Goal: Task Accomplishment & Management: Manage account settings

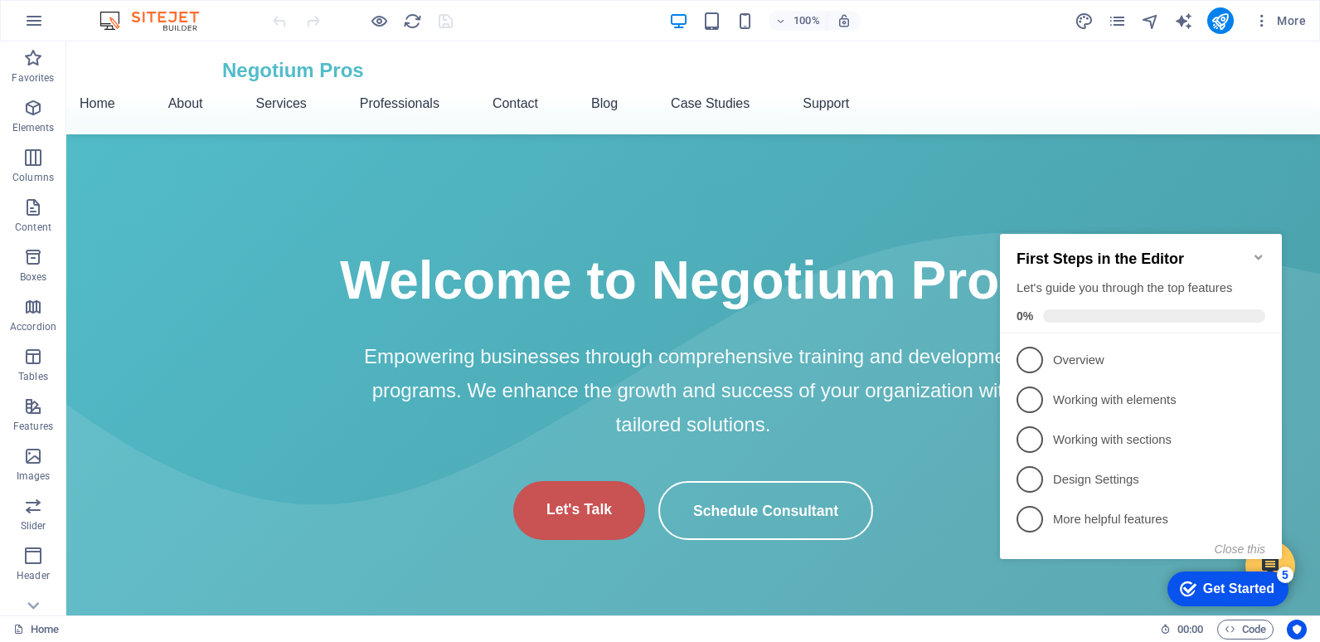
click at [1258, 250] on icon "Minimize checklist" at bounding box center [1258, 256] width 13 height 13
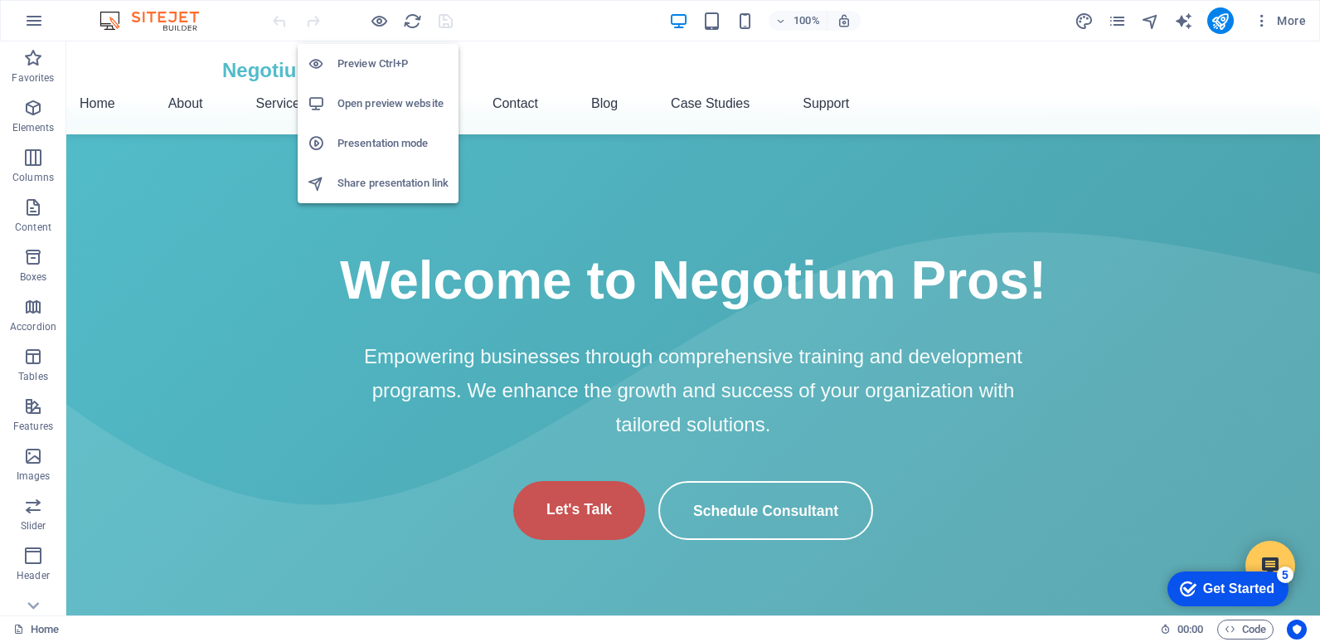
drag, startPoint x: 403, startPoint y: 93, endPoint x: 393, endPoint y: 99, distance: 12.0
click at [393, 99] on h6 "Open preview website" at bounding box center [392, 104] width 111 height 20
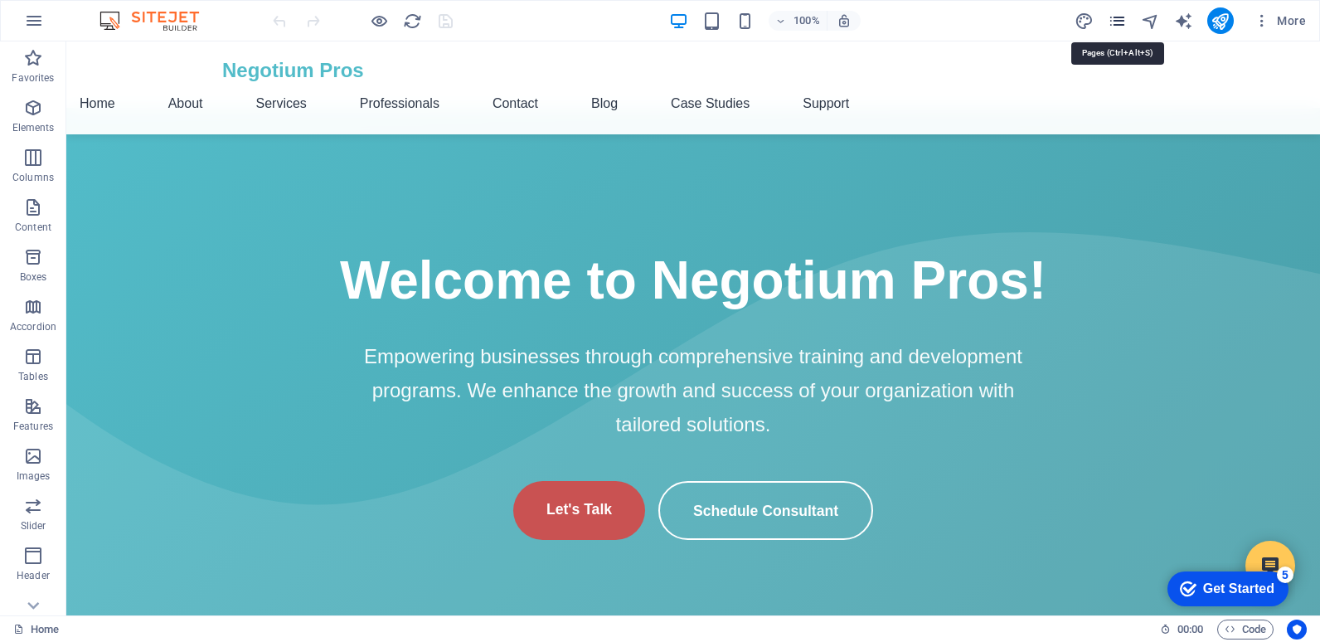
click at [1108, 27] on icon "pages" at bounding box center [1117, 21] width 19 height 19
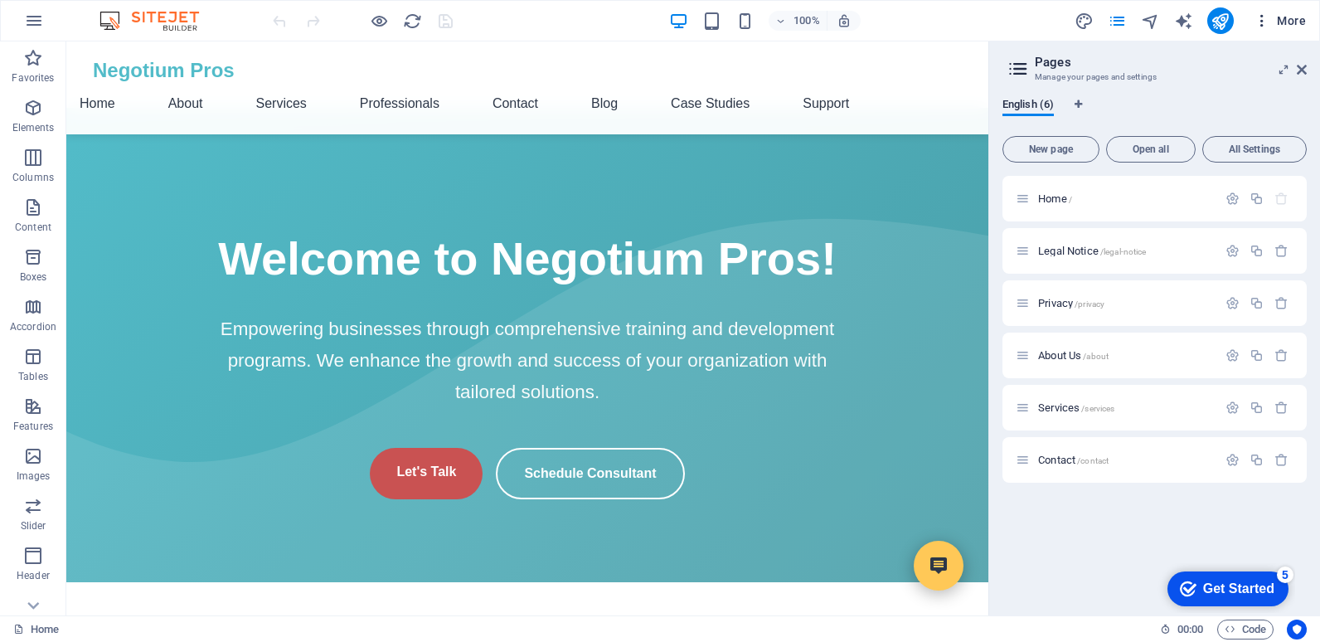
click at [1259, 33] on button "More" at bounding box center [1279, 20] width 65 height 27
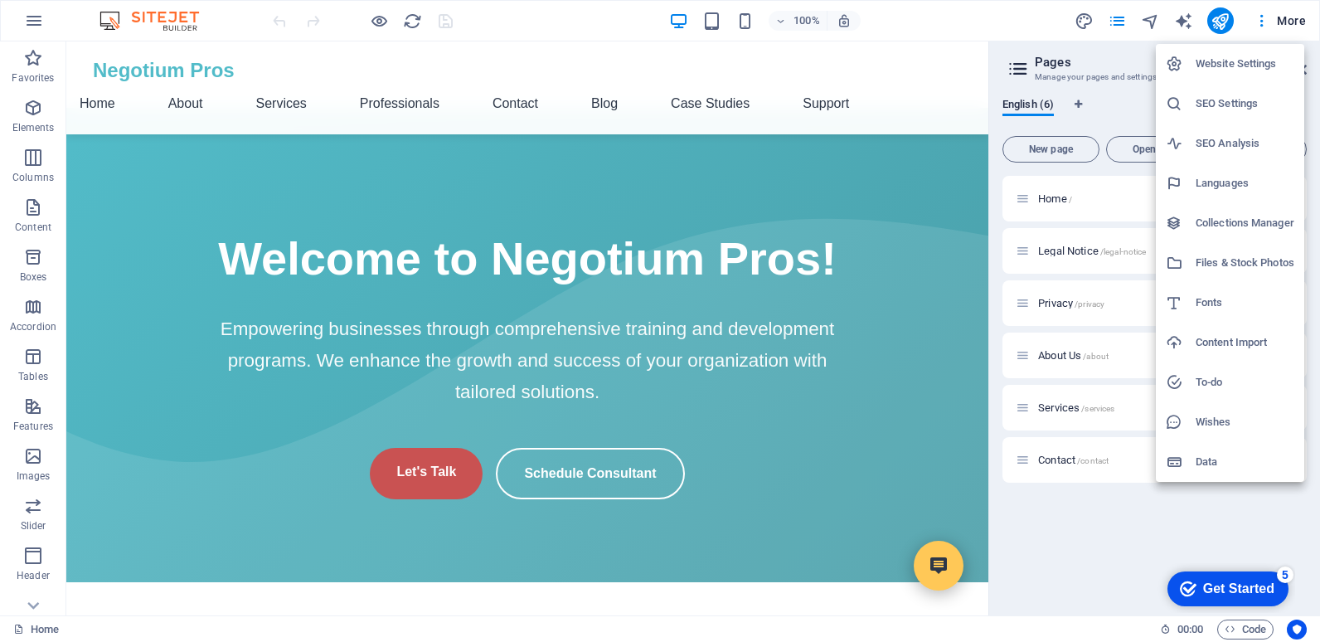
click at [1245, 137] on h6 "SEO Analysis" at bounding box center [1244, 143] width 99 height 20
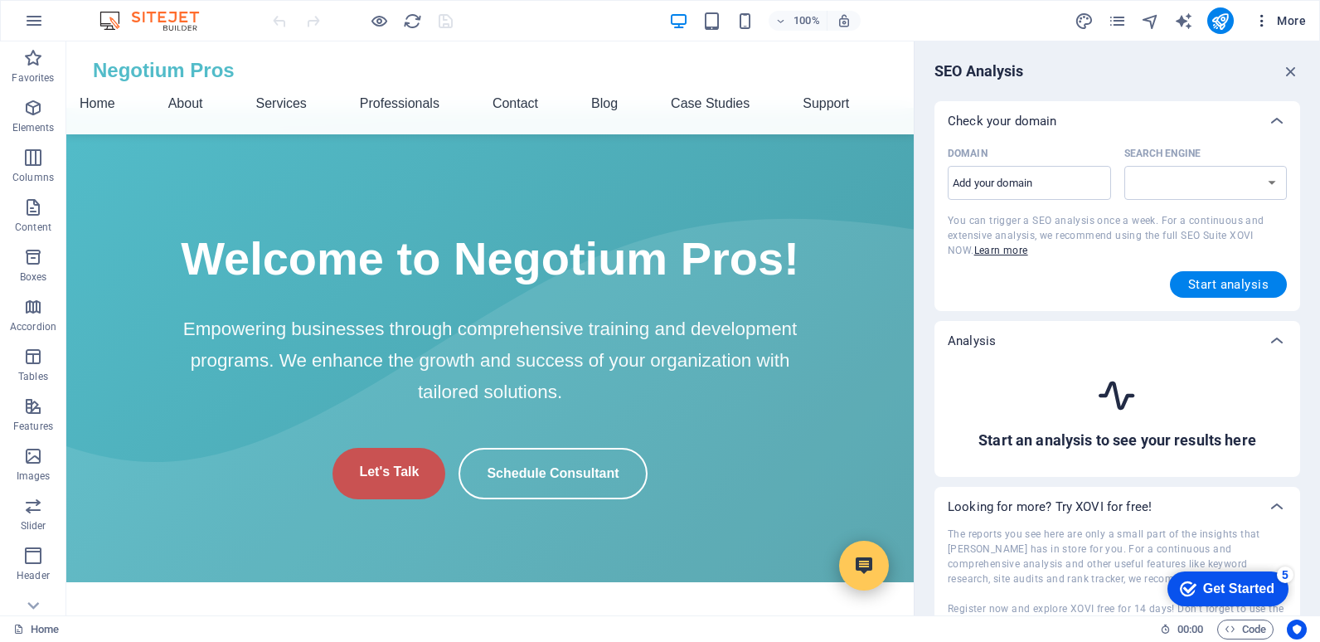
select select "[DOMAIN_NAME]"
click at [1263, 20] on icon "button" at bounding box center [1262, 20] width 17 height 17
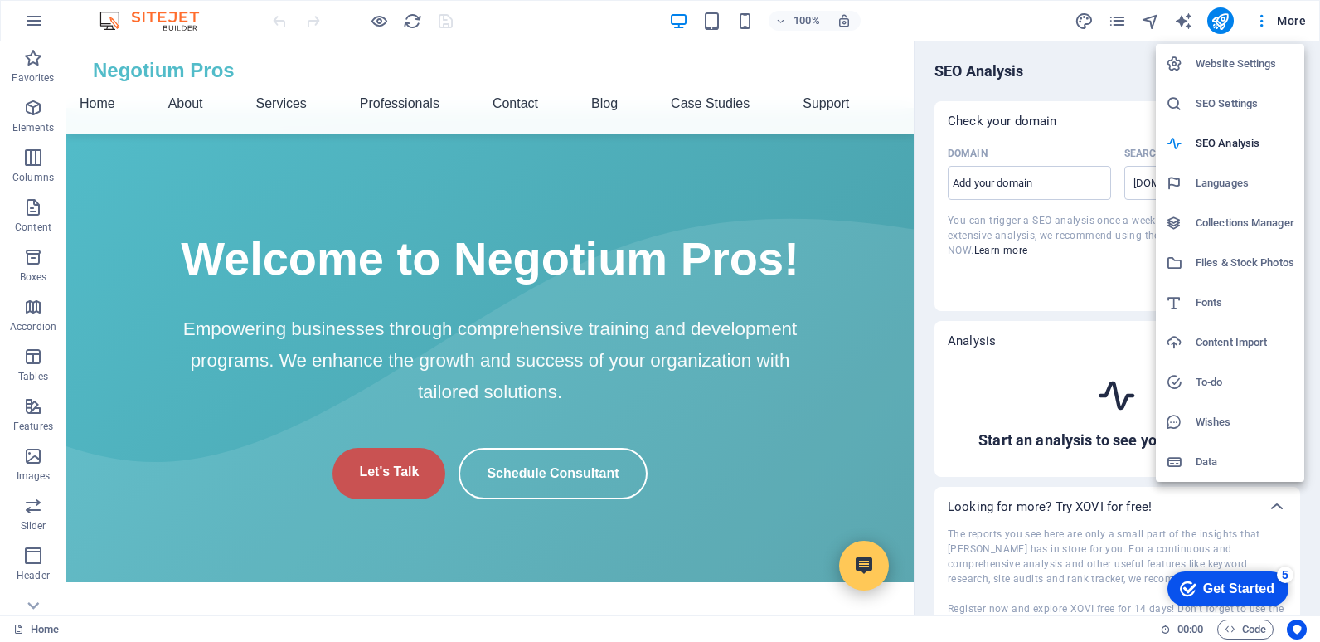
click at [1263, 67] on h6 "Website Settings" at bounding box center [1244, 64] width 99 height 20
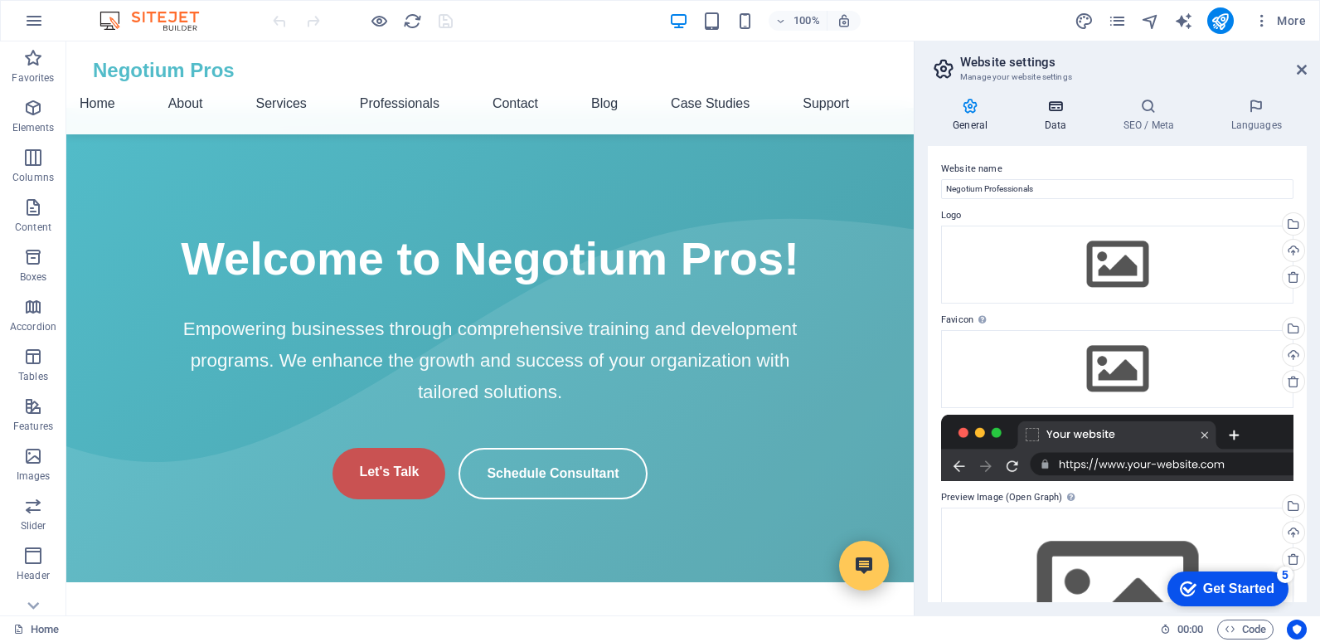
click at [1054, 123] on h4 "Data" at bounding box center [1058, 115] width 79 height 35
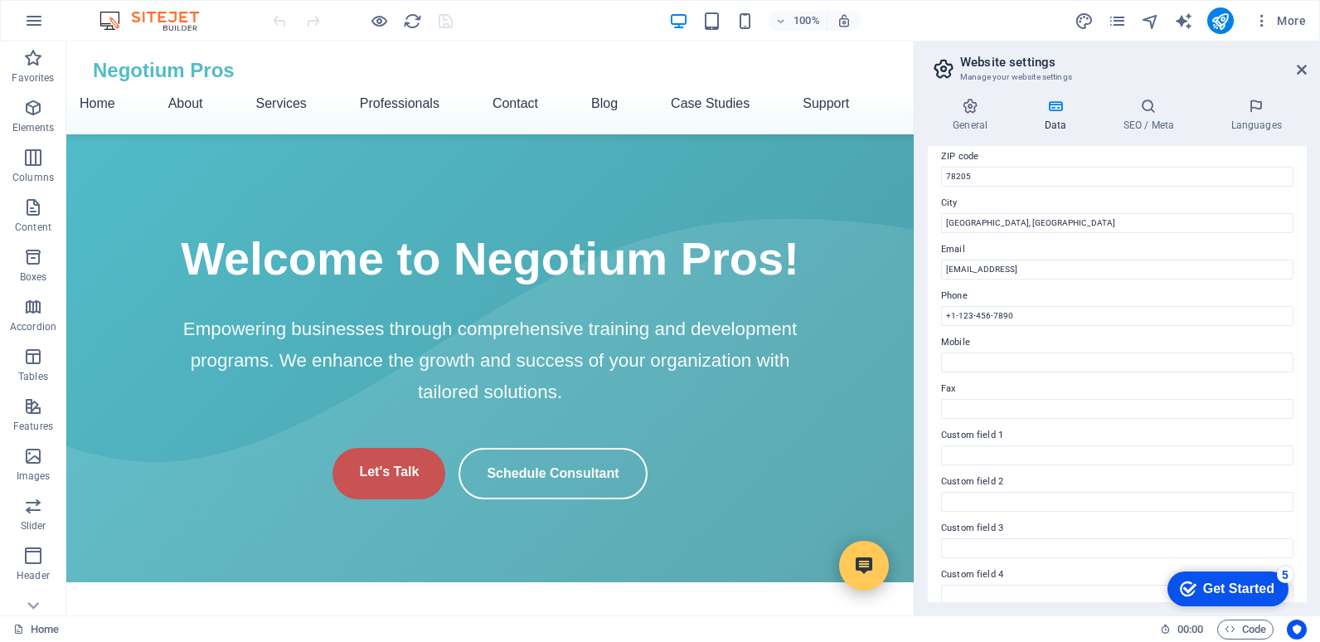
scroll to position [249, 0]
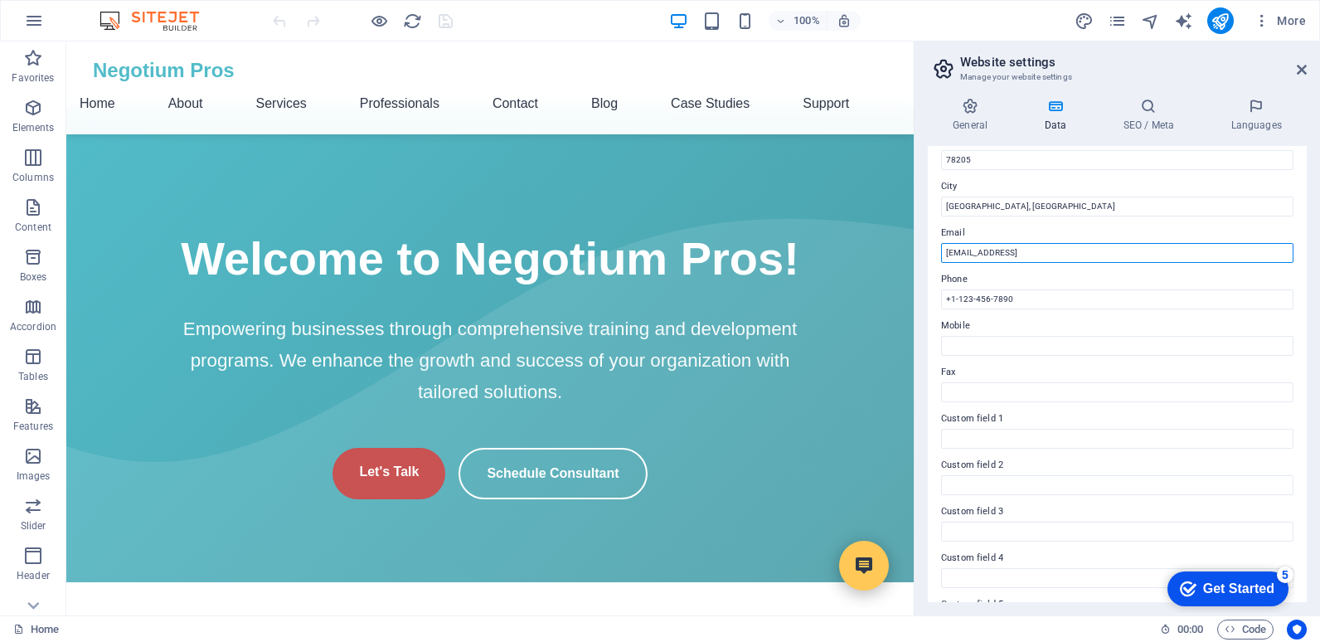
click at [1168, 247] on input "[EMAIL_ADDRESS]" at bounding box center [1117, 253] width 352 height 20
type input "2"
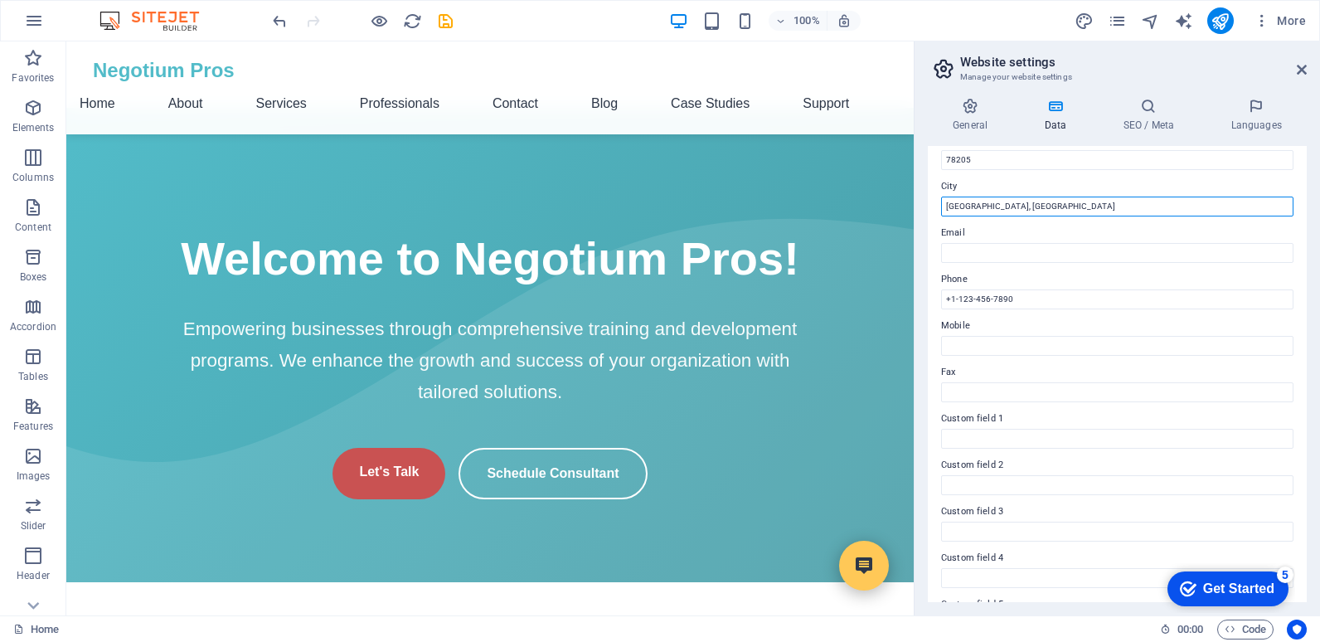
click at [1162, 209] on input "[GEOGRAPHIC_DATA], [GEOGRAPHIC_DATA]" at bounding box center [1117, 206] width 352 height 20
type input "S"
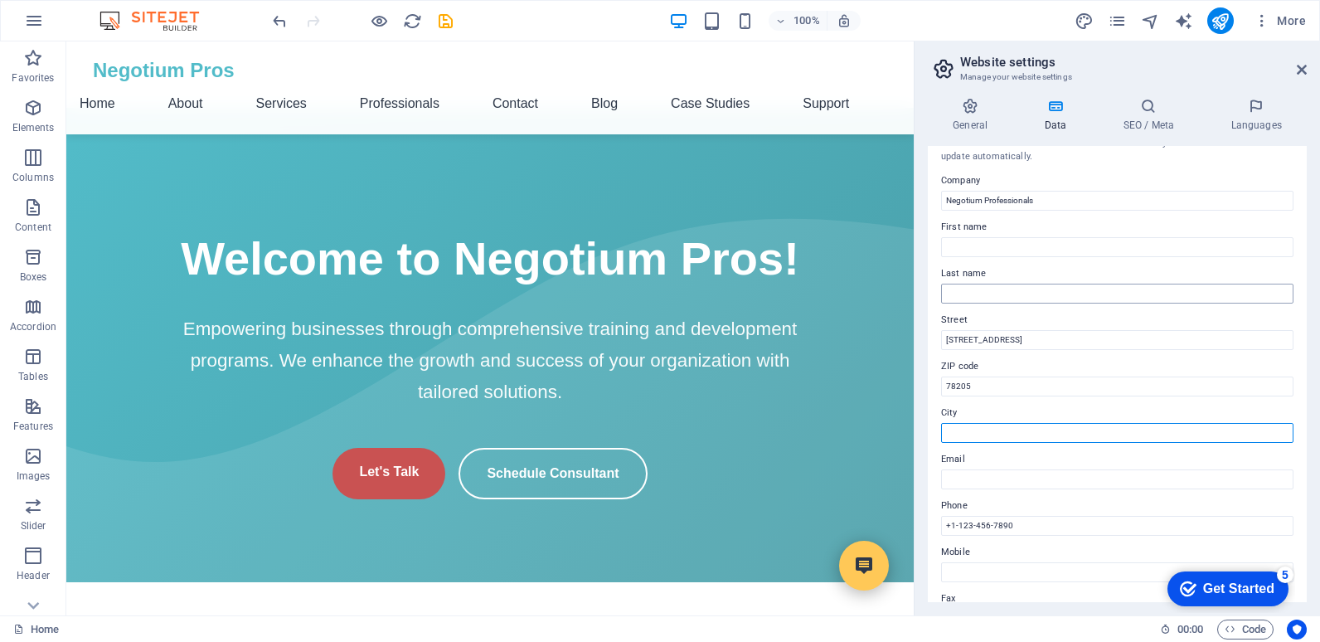
scroll to position [0, 0]
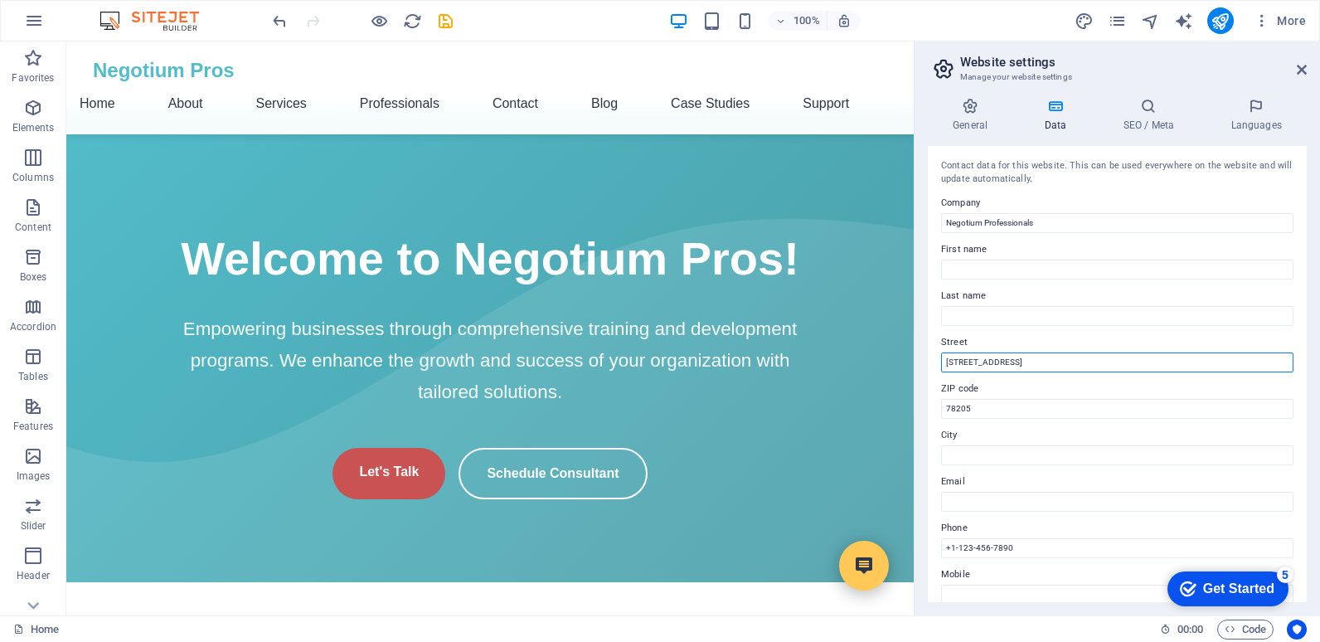
click at [1167, 353] on input "[STREET_ADDRESS]" at bounding box center [1117, 362] width 352 height 20
type input "3"
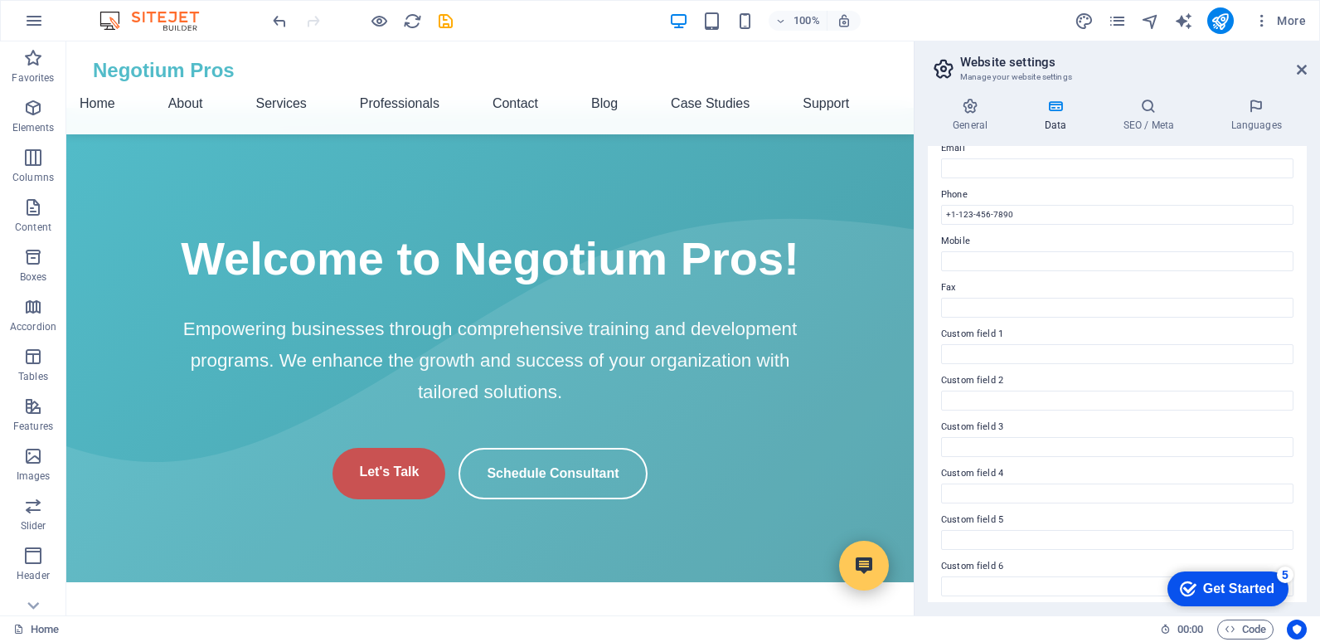
scroll to position [341, 0]
click at [1139, 109] on icon at bounding box center [1148, 106] width 101 height 17
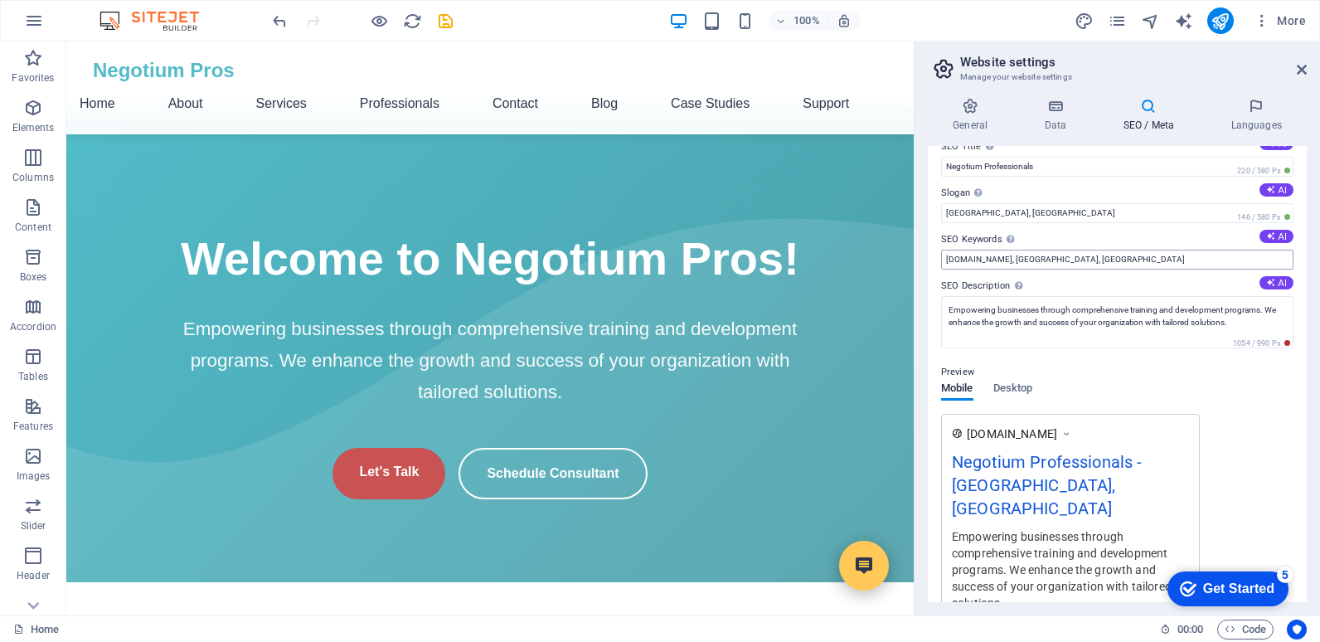
scroll to position [0, 0]
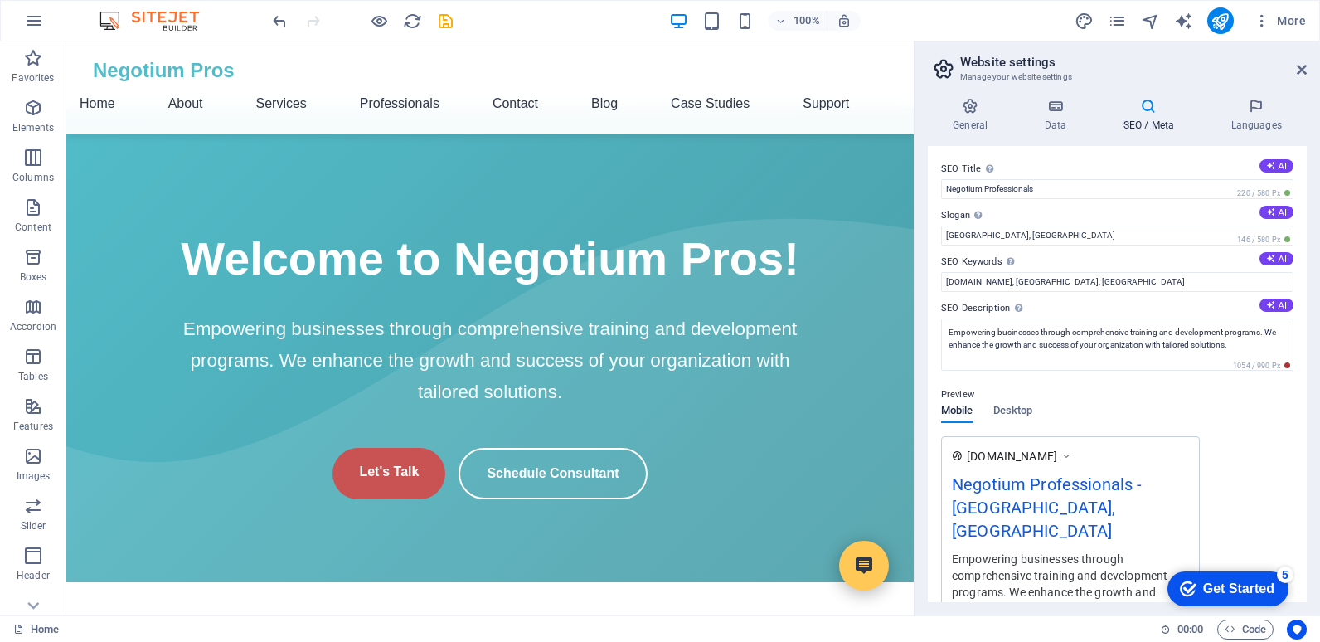
click at [1131, 220] on label "Slogan The slogan of your website. AI" at bounding box center [1117, 216] width 352 height 20
click at [1131, 226] on input "[GEOGRAPHIC_DATA], [GEOGRAPHIC_DATA]" at bounding box center [1117, 236] width 352 height 20
type input "S"
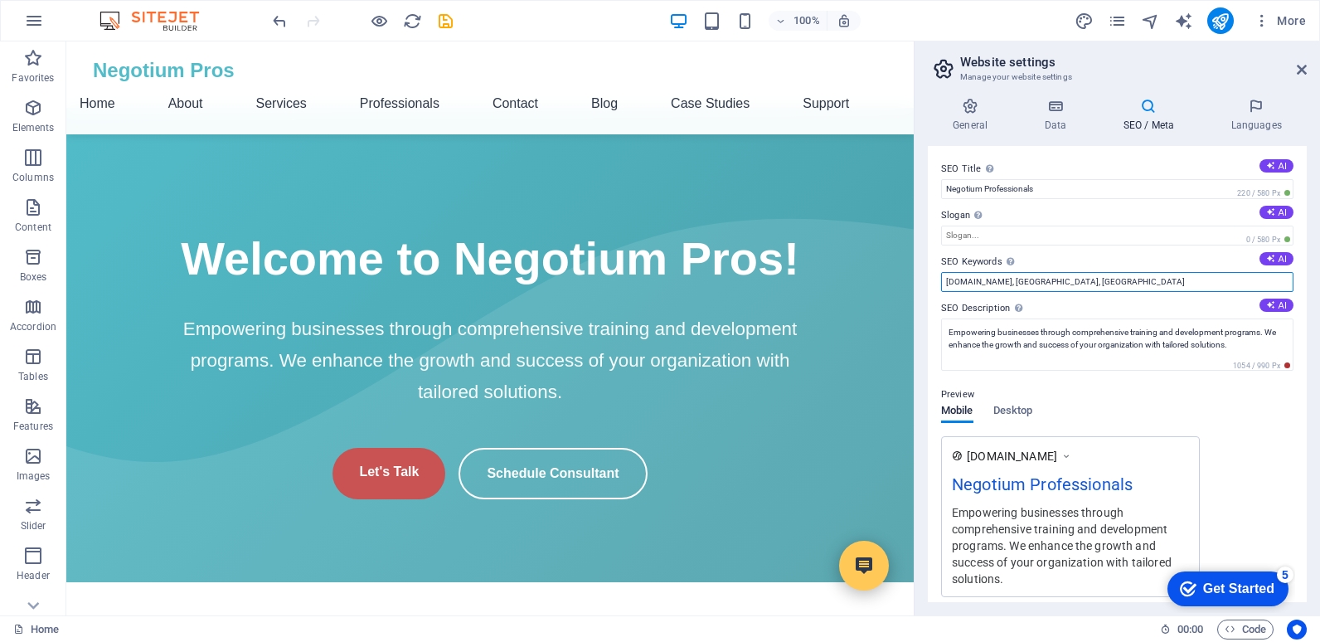
click at [1128, 289] on input "[DOMAIN_NAME], [GEOGRAPHIC_DATA], [GEOGRAPHIC_DATA]" at bounding box center [1117, 282] width 352 height 20
type input "n"
click at [447, 33] on div at bounding box center [362, 20] width 186 height 27
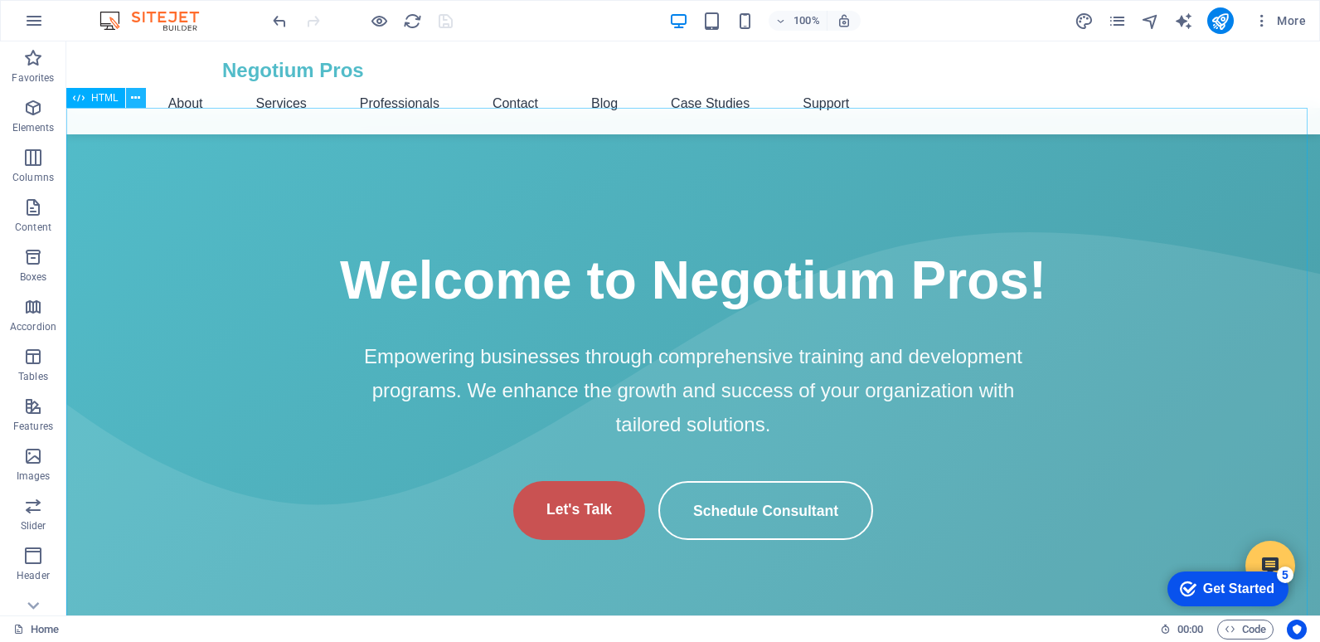
click at [138, 103] on icon at bounding box center [135, 98] width 9 height 17
click at [90, 103] on div "HTML" at bounding box center [95, 98] width 59 height 20
click at [136, 103] on icon at bounding box center [135, 98] width 9 height 17
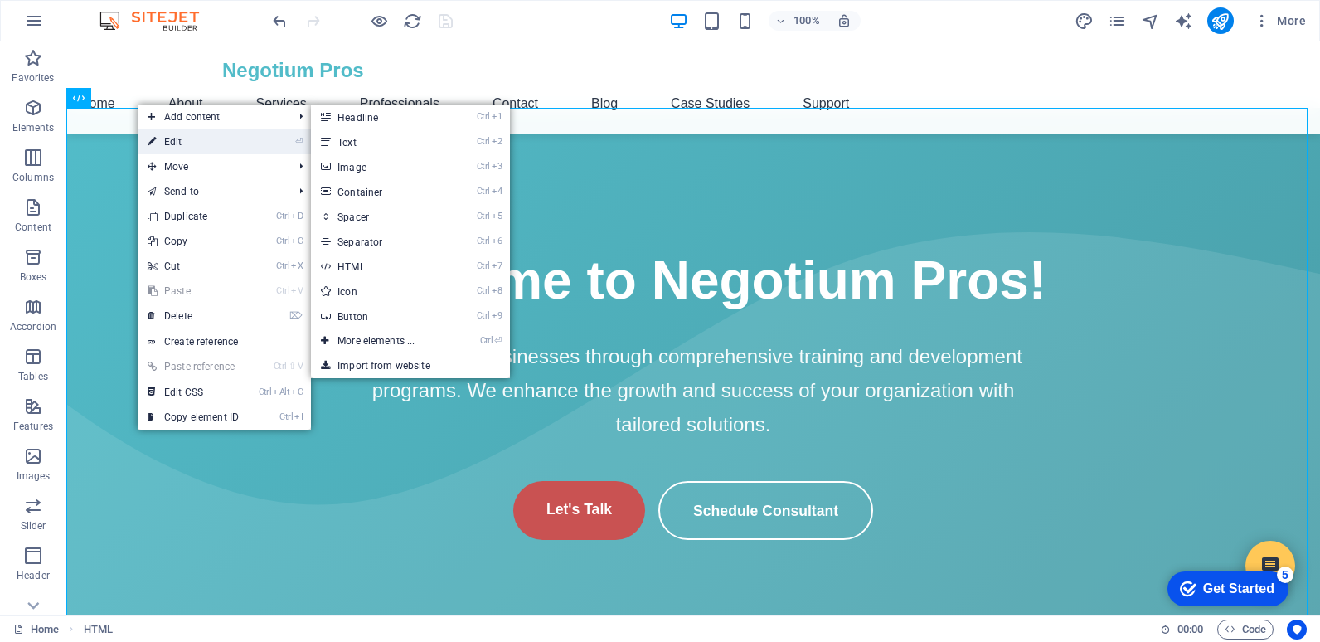
click at [169, 138] on link "⏎ Edit" at bounding box center [193, 141] width 111 height 25
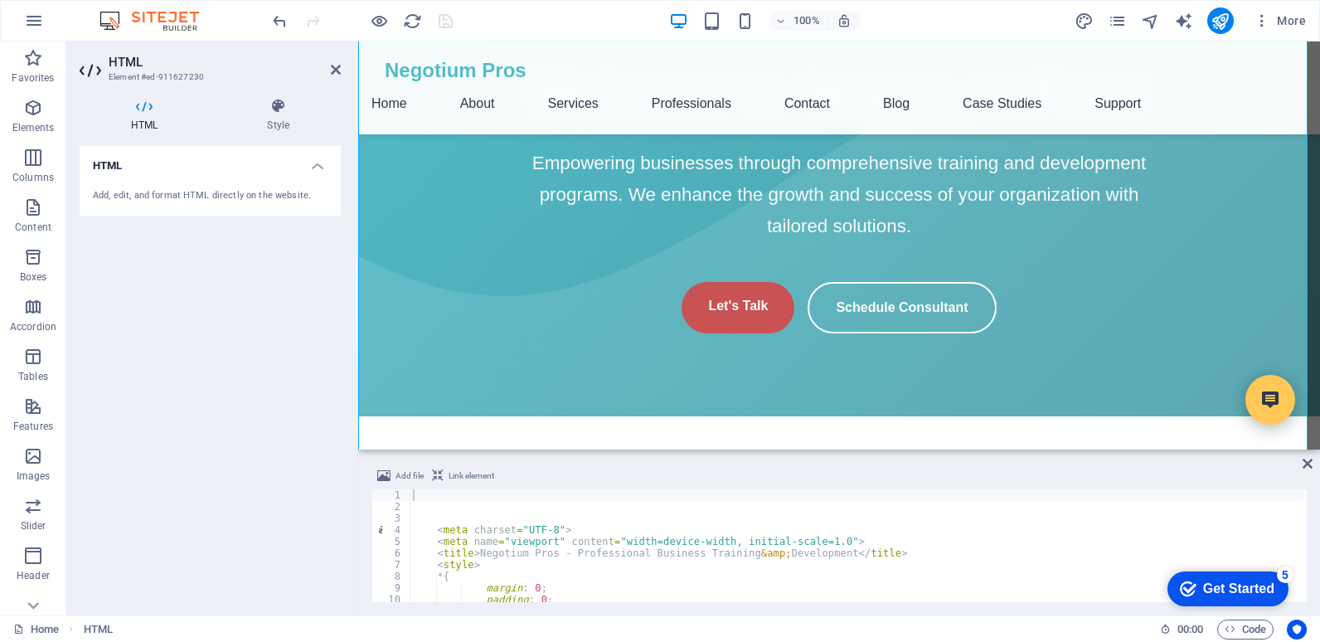
scroll to position [50, 0]
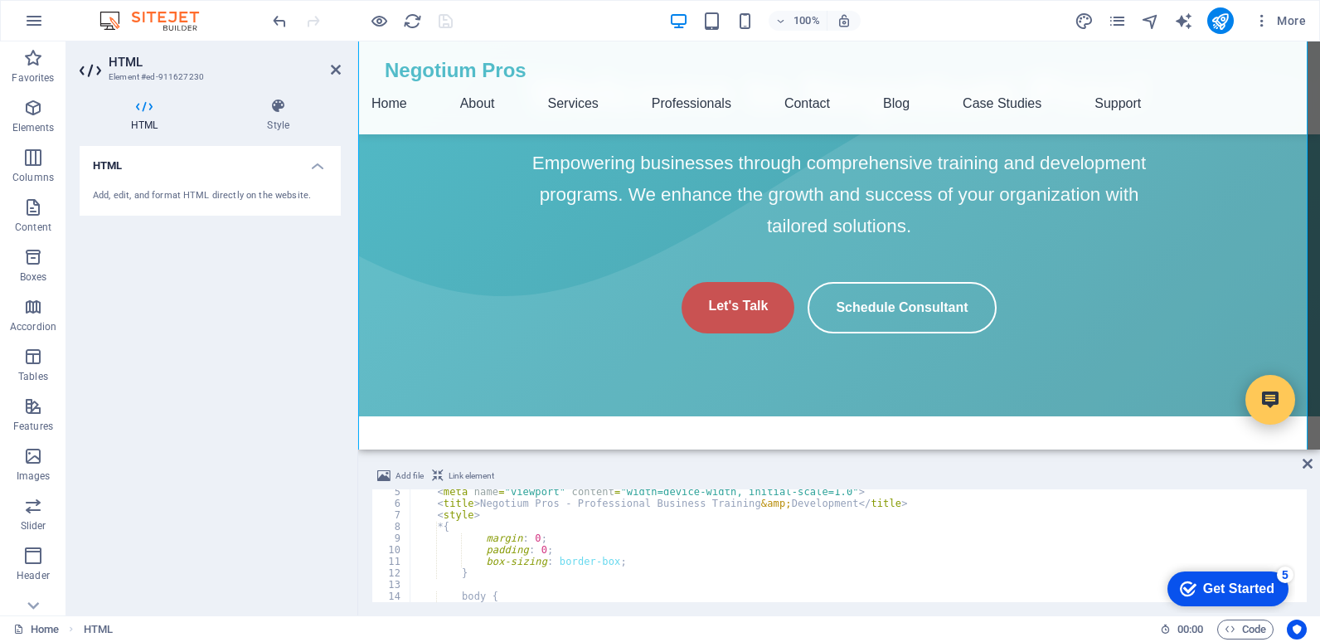
click at [453, 473] on span "Link element" at bounding box center [472, 476] width 46 height 20
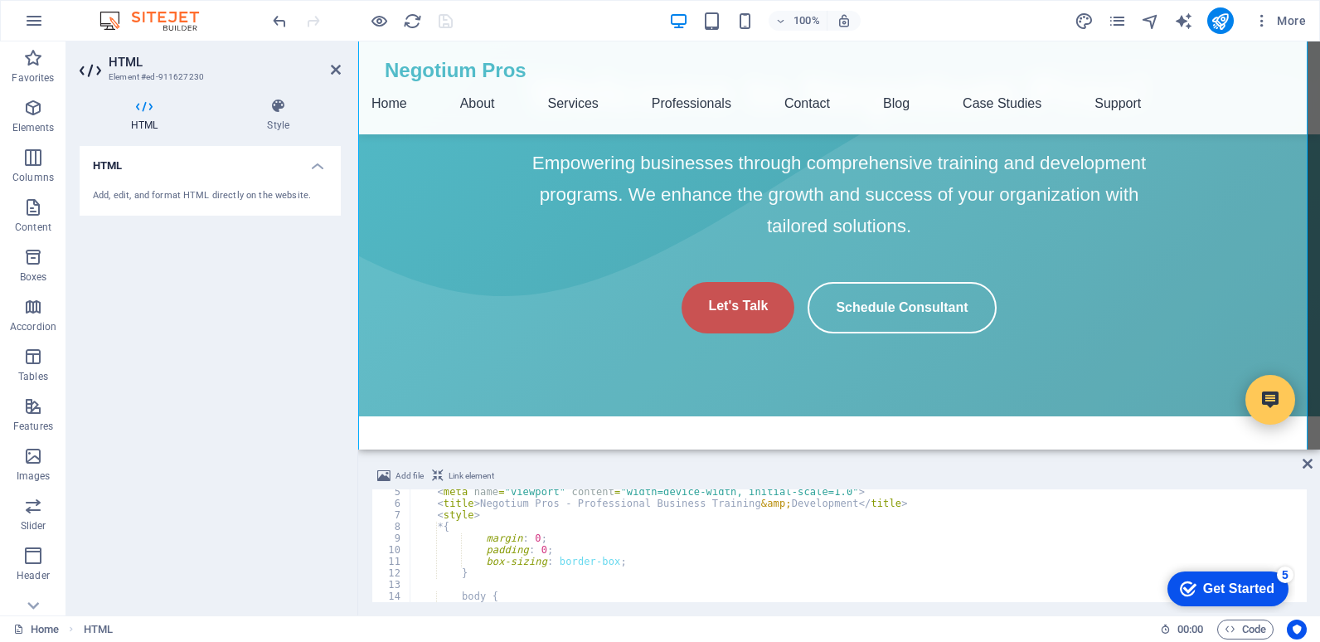
click at [453, 473] on span "Link element" at bounding box center [472, 476] width 46 height 20
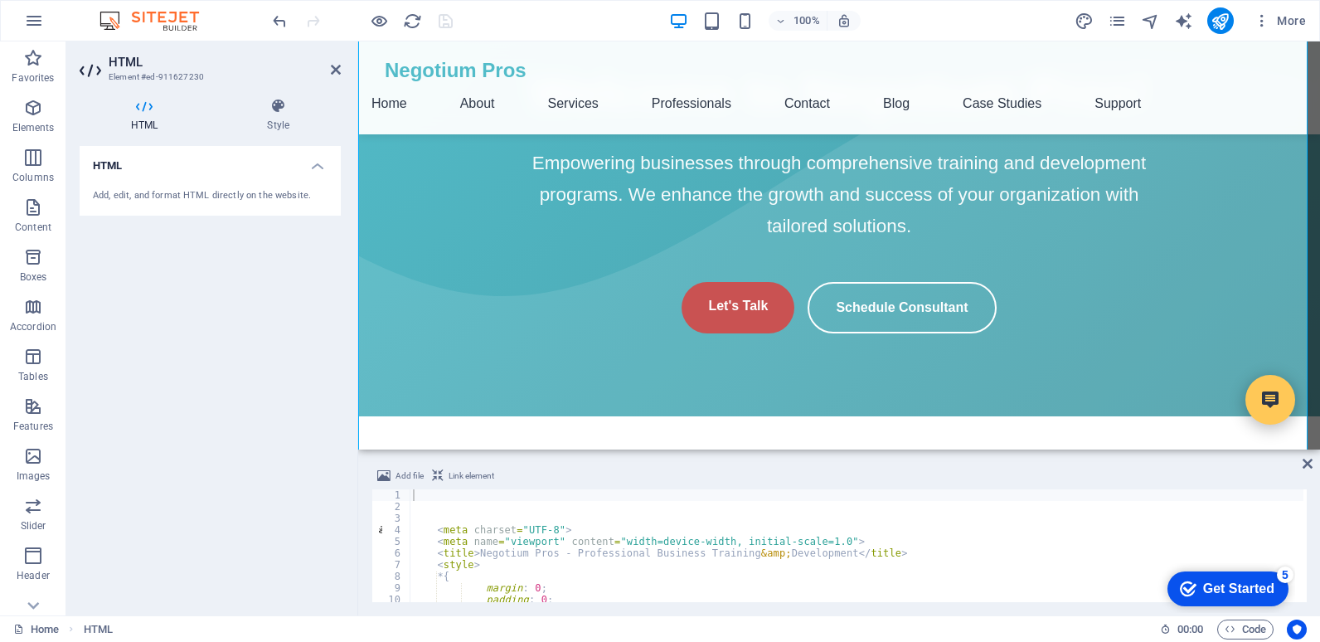
scroll to position [0, 0]
type textarea "<meta charset="UTF-8">"
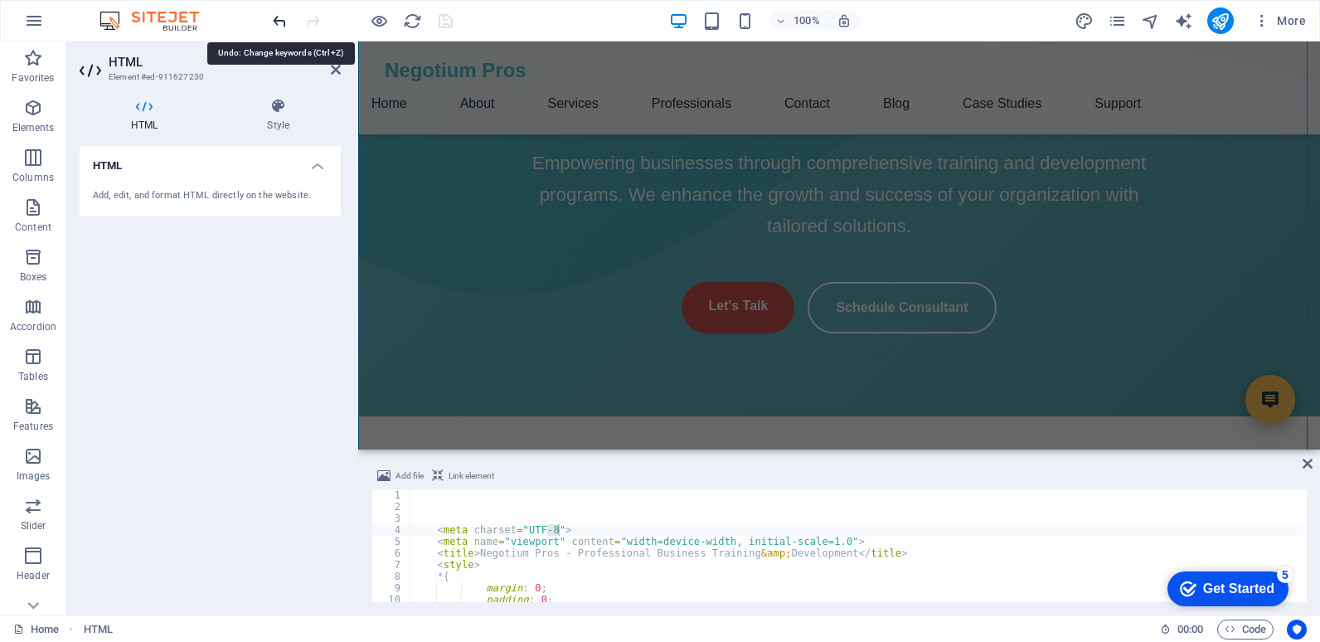
drag, startPoint x: 276, startPoint y: 14, endPoint x: 280, endPoint y: 23, distance: 10.0
click at [280, 23] on icon "undo" at bounding box center [279, 21] width 19 height 19
click at [314, 25] on icon "redo" at bounding box center [312, 21] width 19 height 19
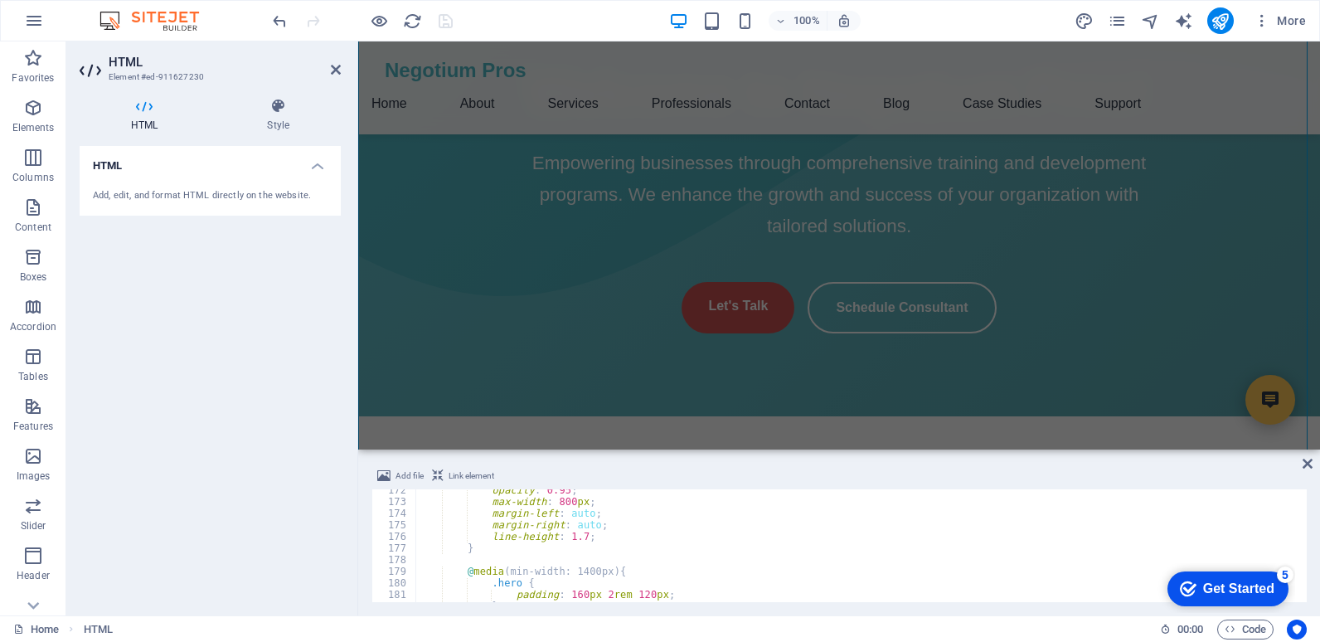
scroll to position [2089, 0]
click at [1300, 464] on div "Add file Link element <meta charset="UTF-8"> 181 182 183 184 185 186 187 188 18…" at bounding box center [839, 534] width 962 height 162
click at [1302, 458] on icon at bounding box center [1307, 463] width 10 height 13
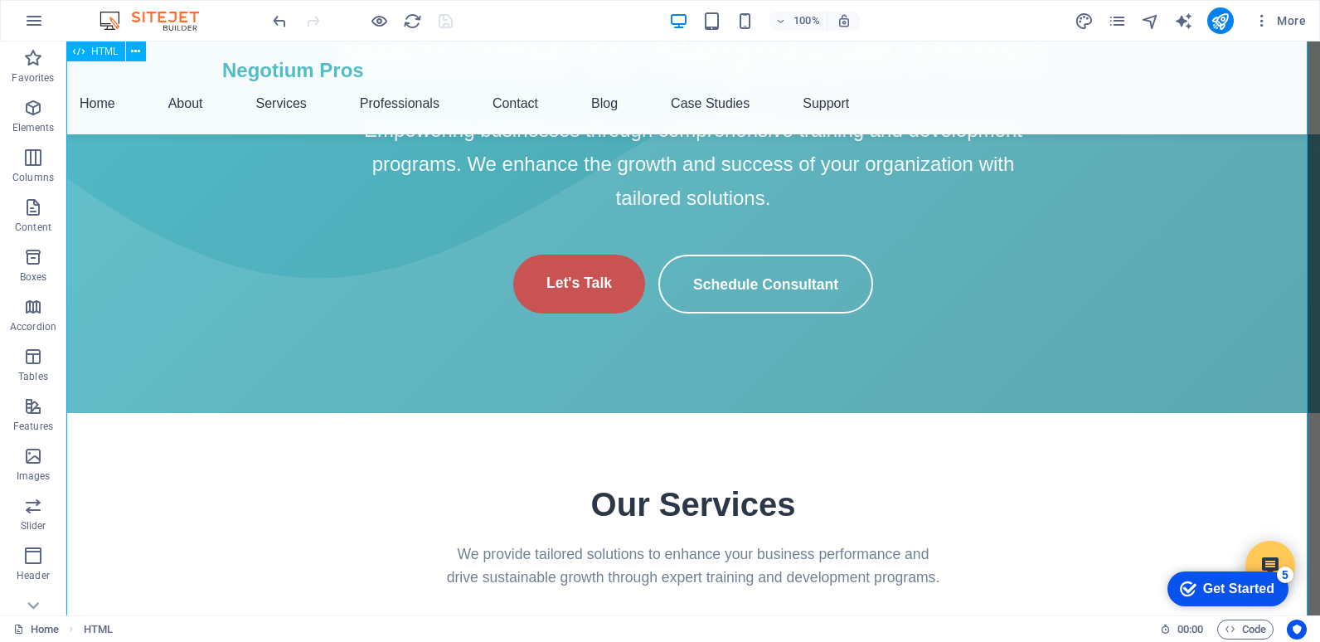
scroll to position [249, 0]
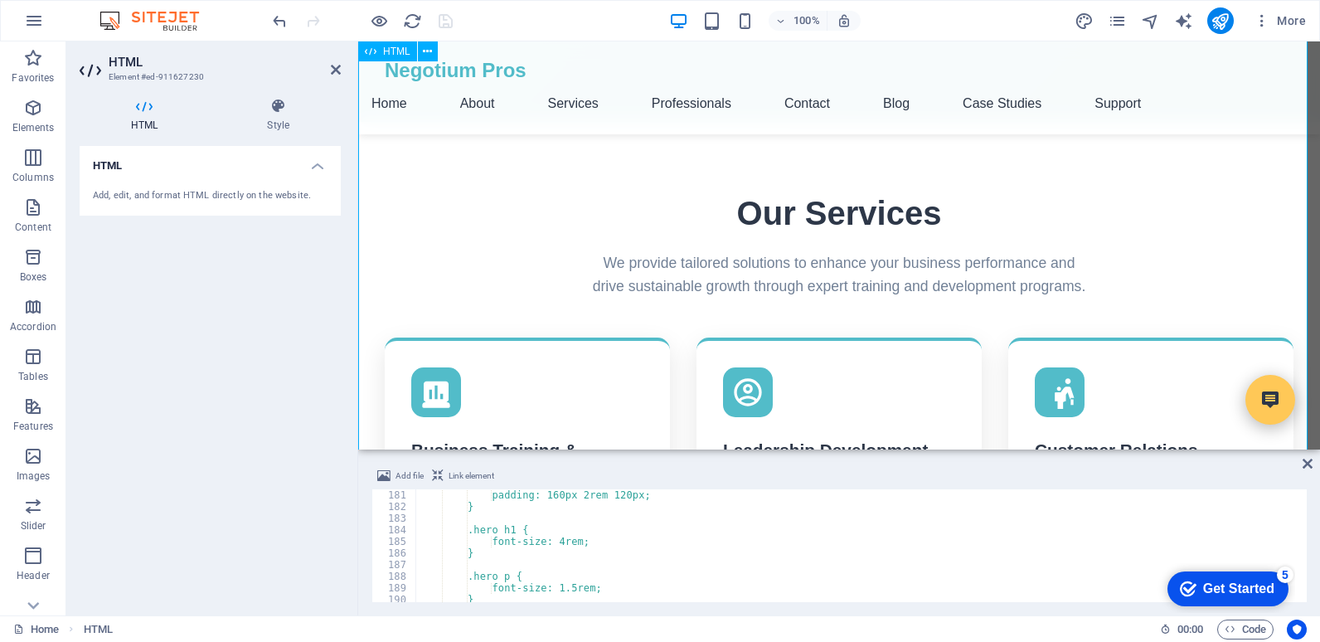
scroll to position [497, 0]
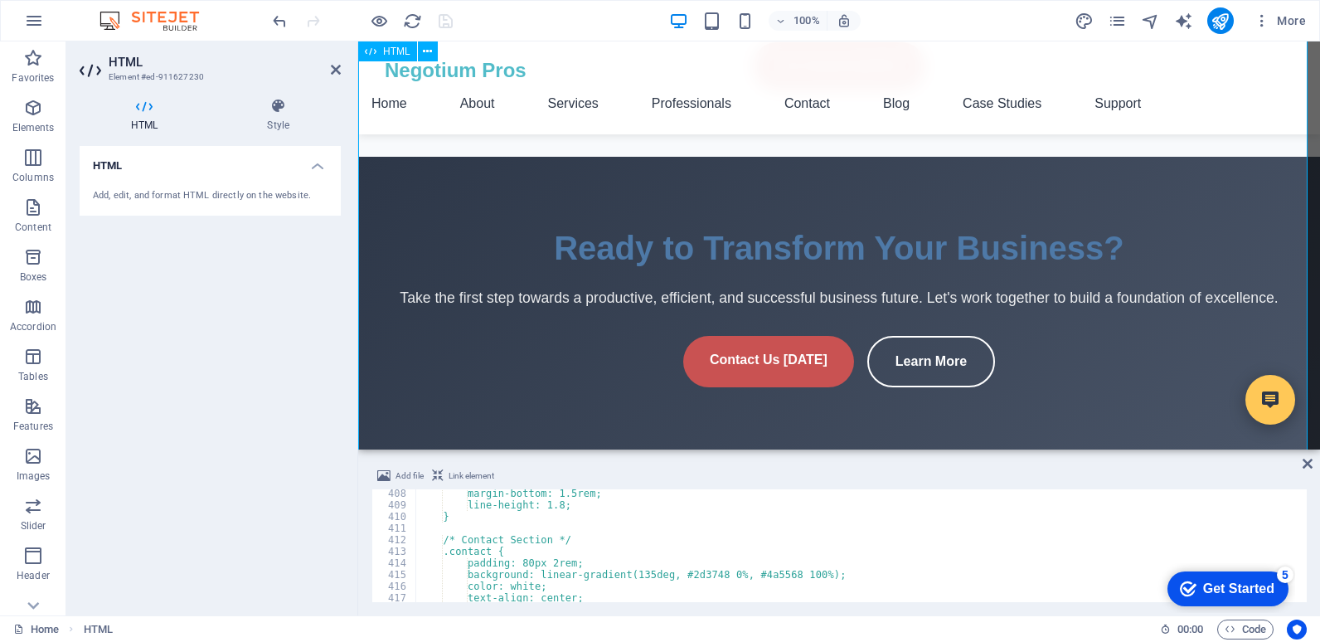
scroll to position [1907, 0]
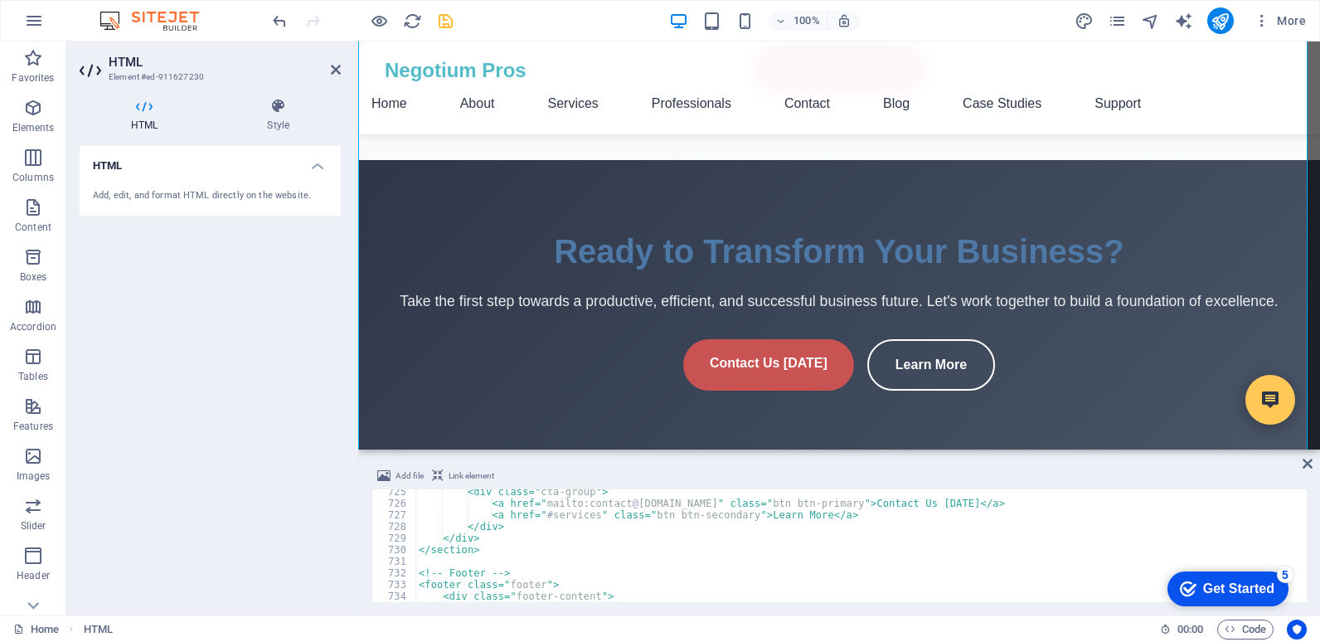
scroll to position [8407, 0]
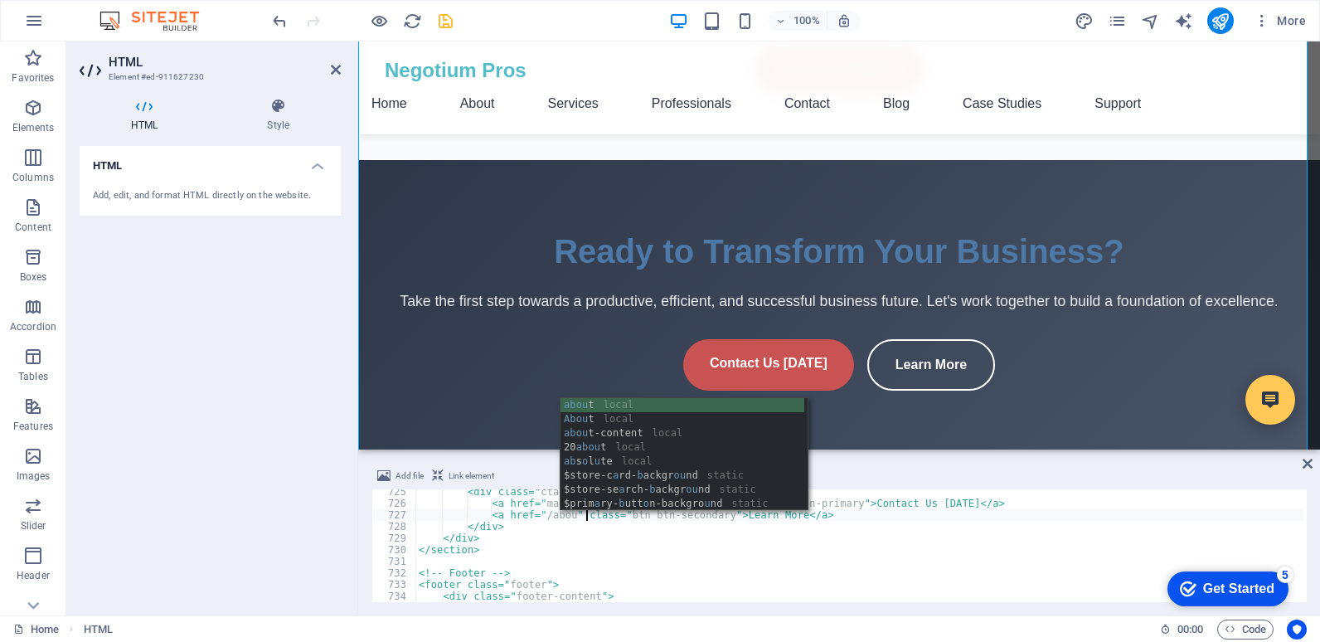
scroll to position [0, 14]
click at [516, 487] on div "Add file Link element" at bounding box center [838, 478] width 935 height 24
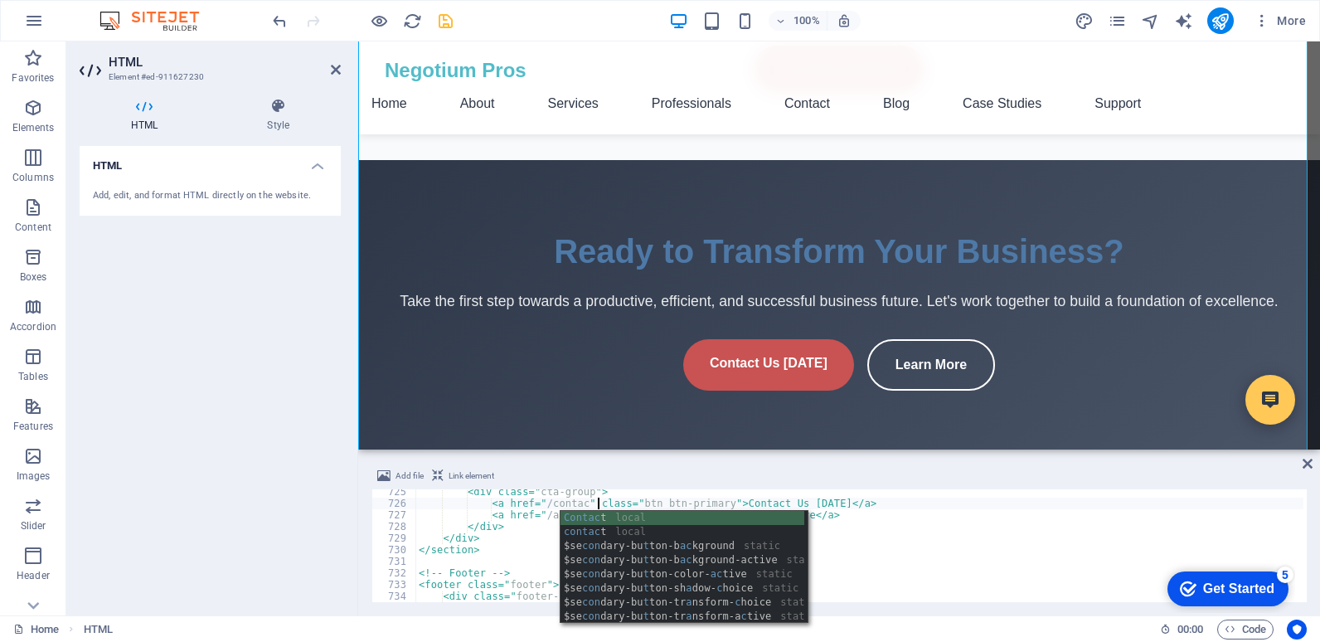
scroll to position [0, 15]
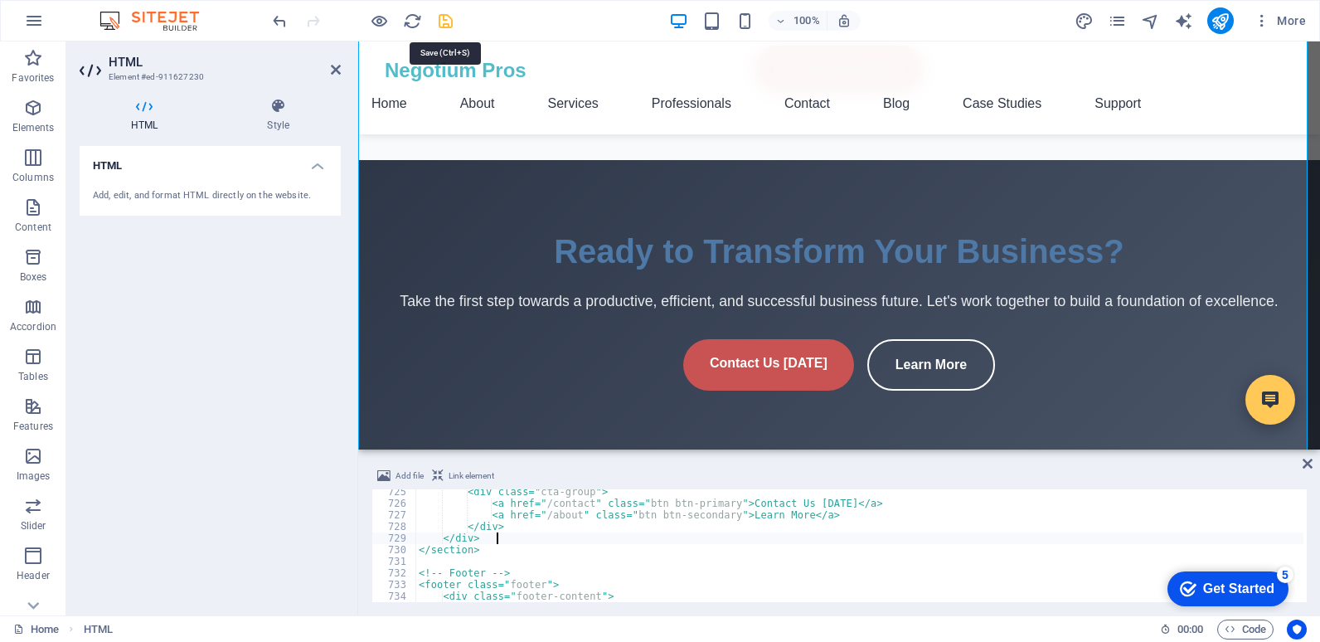
type textarea "</div>"
click at [445, 22] on icon "save" at bounding box center [445, 21] width 19 height 19
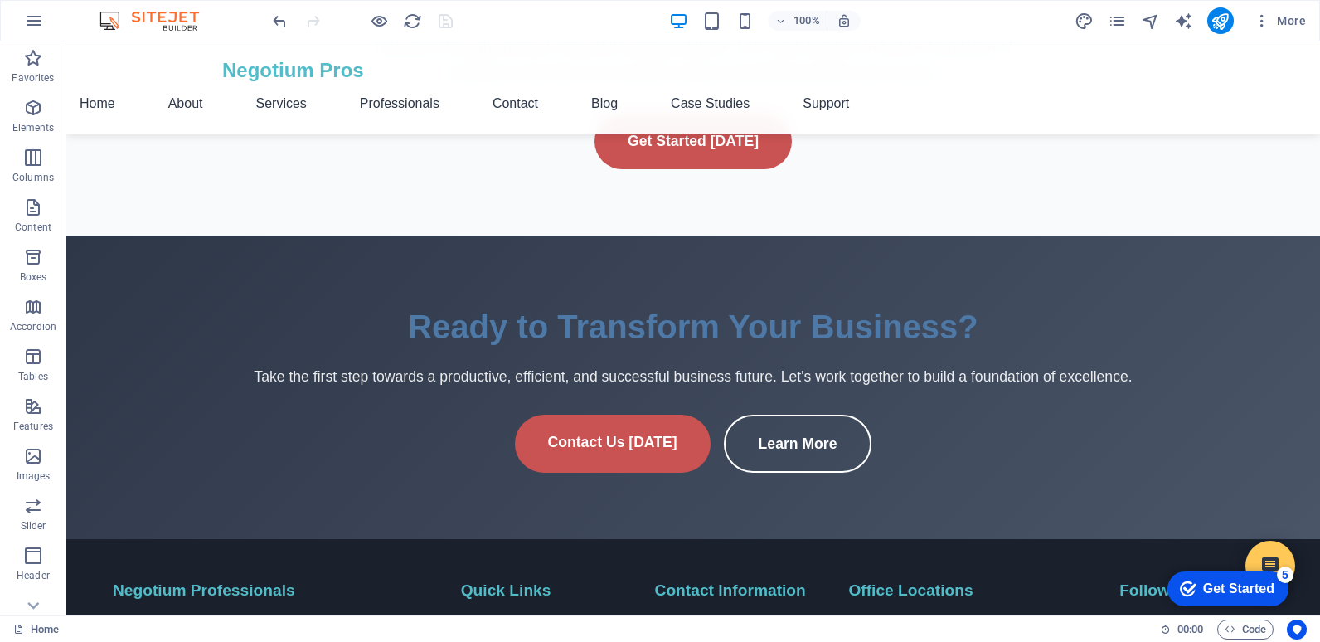
click at [128, 28] on img at bounding box center [157, 21] width 124 height 20
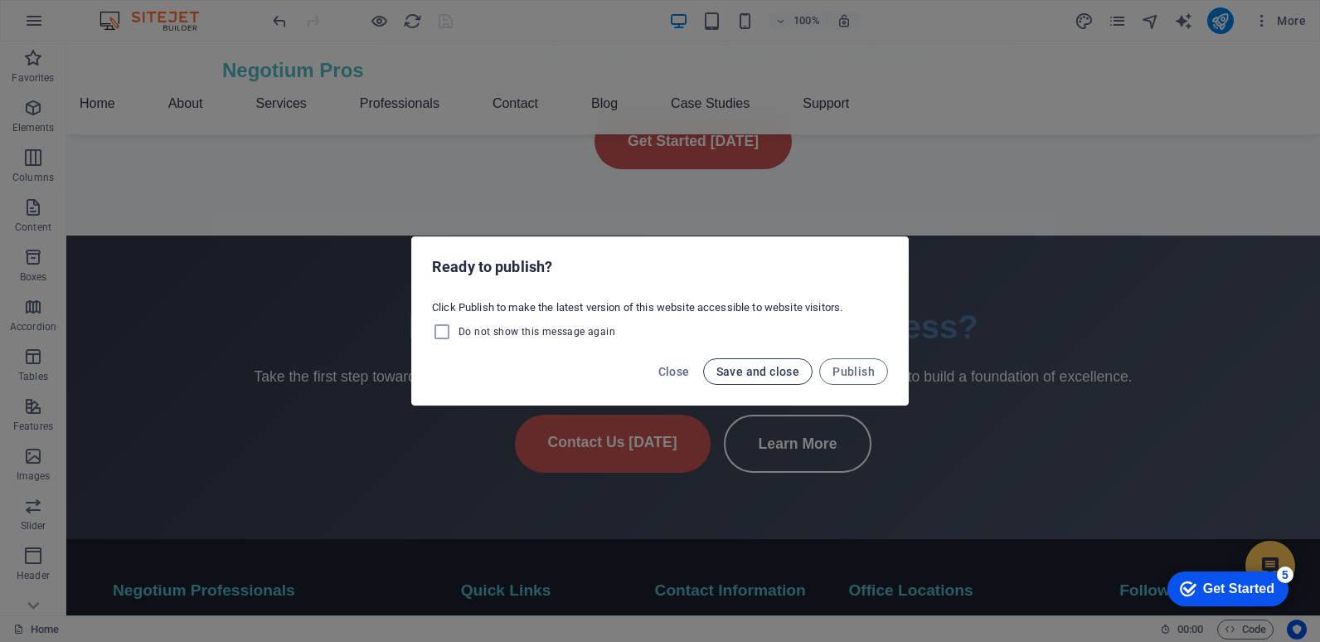
click at [788, 374] on span "Save and close" at bounding box center [758, 371] width 84 height 13
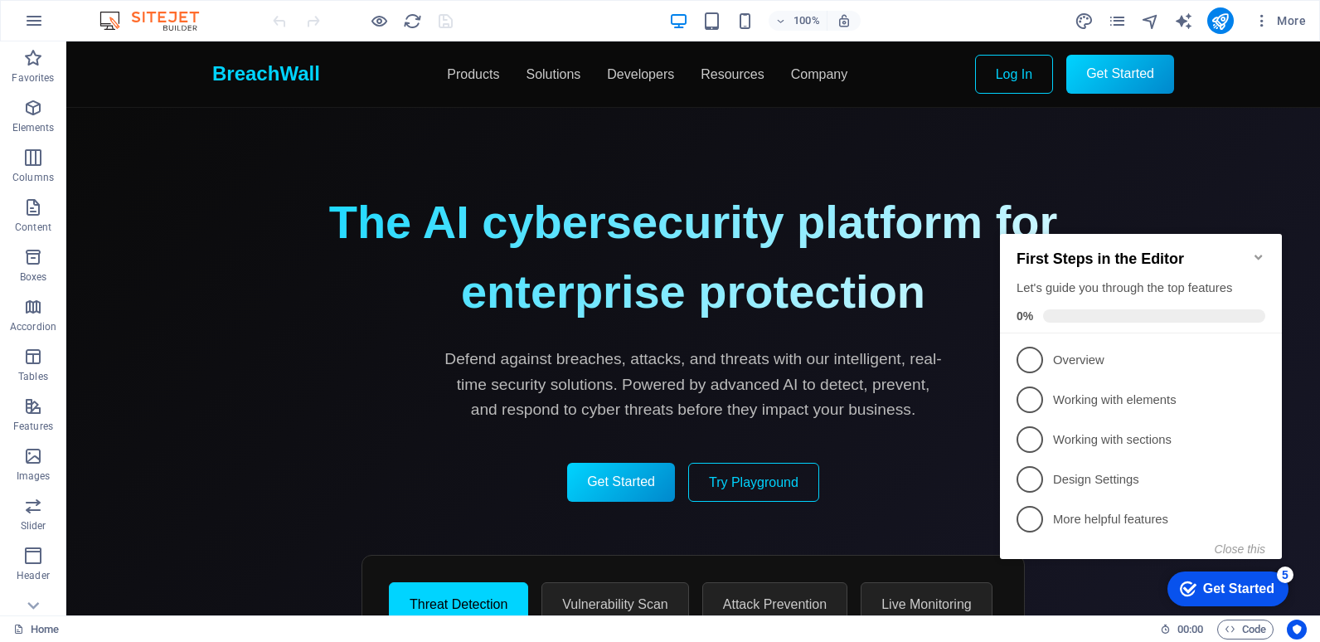
click at [1268, 256] on div "First Steps in the Editor Let's guide you through the top features 0%" at bounding box center [1141, 283] width 282 height 99
click at [1263, 250] on icon "Minimize checklist" at bounding box center [1258, 256] width 13 height 13
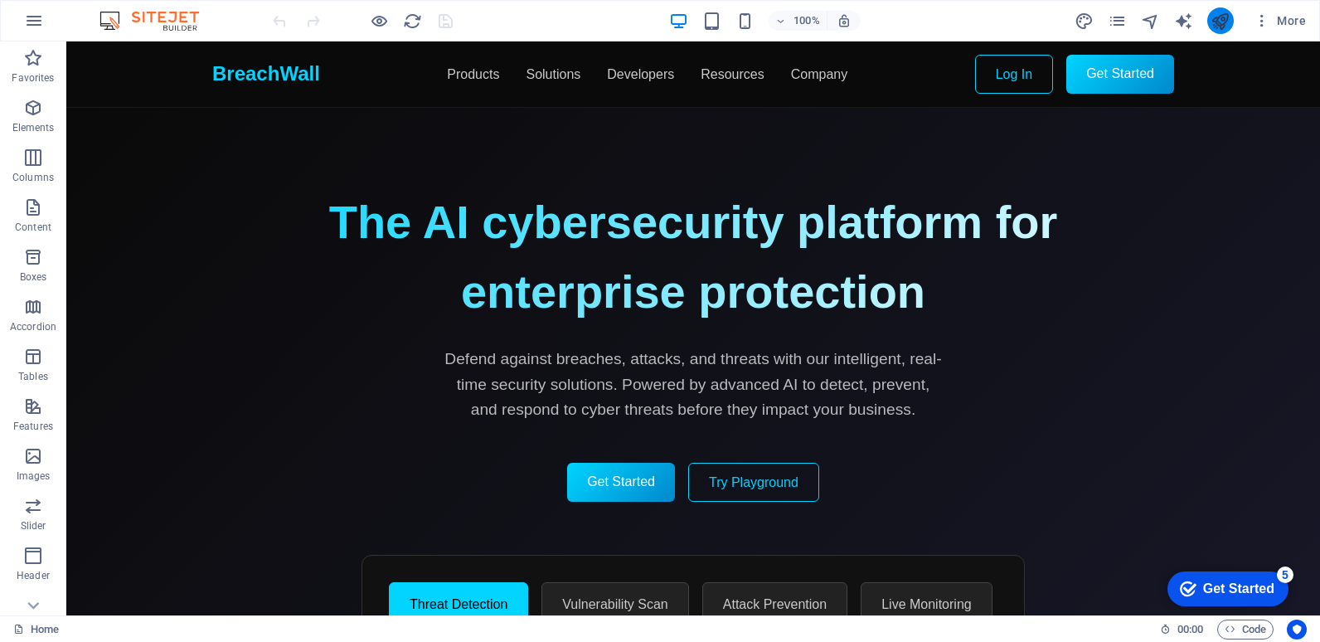
click at [1208, 22] on button "publish" at bounding box center [1220, 20] width 27 height 27
